Goal: Transaction & Acquisition: Purchase product/service

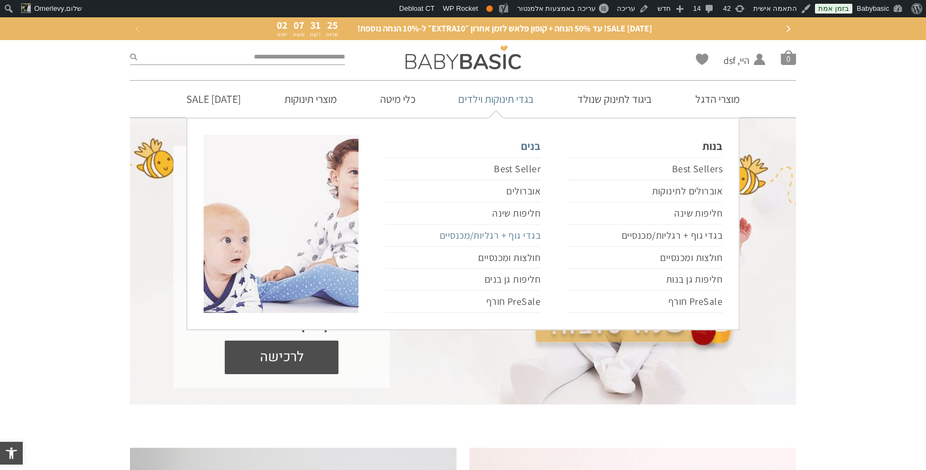
click at [516, 237] on link "בגדי גוף + רגליות/מכנסיים" at bounding box center [463, 236] width 155 height 22
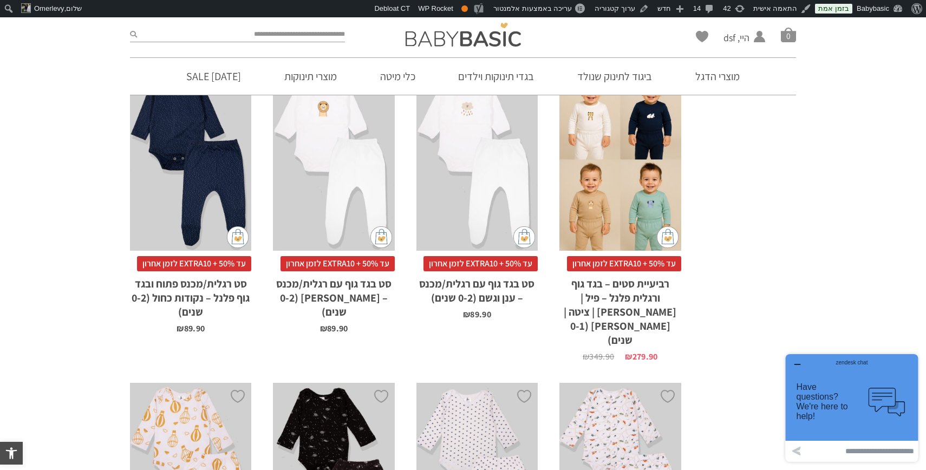
scroll to position [754, 0]
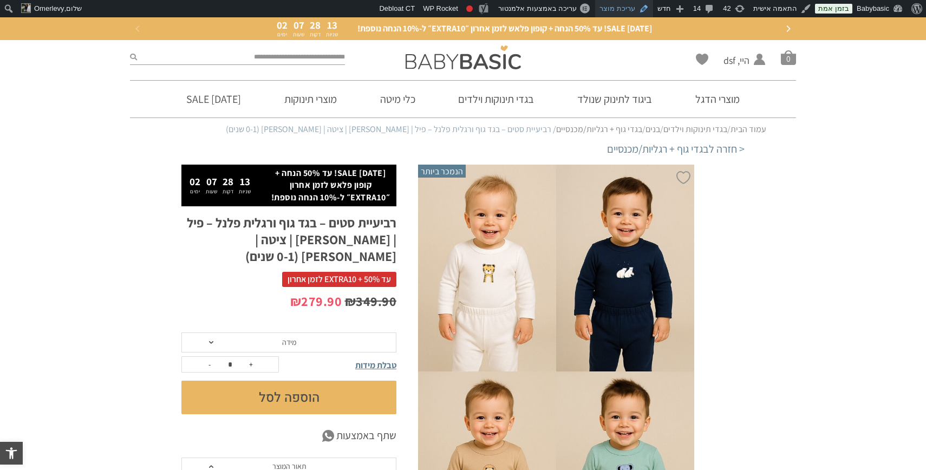
click at [626, 9] on link "עריכת מוצר" at bounding box center [624, 8] width 58 height 17
